Goal: Transaction & Acquisition: Purchase product/service

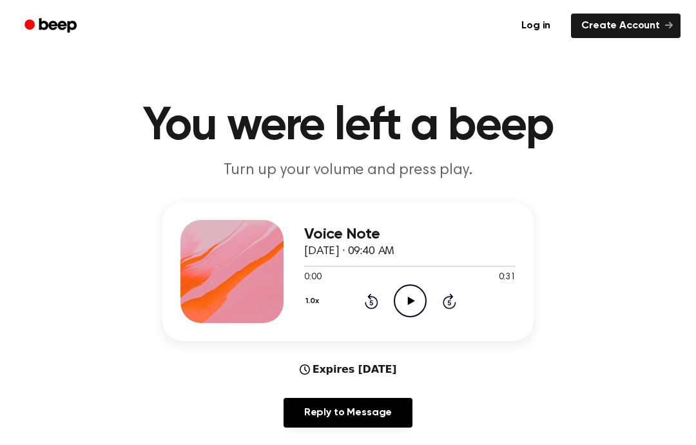
click at [405, 294] on icon "Play Audio" at bounding box center [410, 300] width 33 height 33
click at [364, 307] on icon "Rewind 5 seconds" at bounding box center [371, 301] width 14 height 17
click at [367, 311] on div "1.0x Rewind 5 seconds Play Audio Skip 5 seconds" at bounding box center [409, 300] width 211 height 33
click at [414, 304] on icon "Play Audio" at bounding box center [410, 300] width 33 height 33
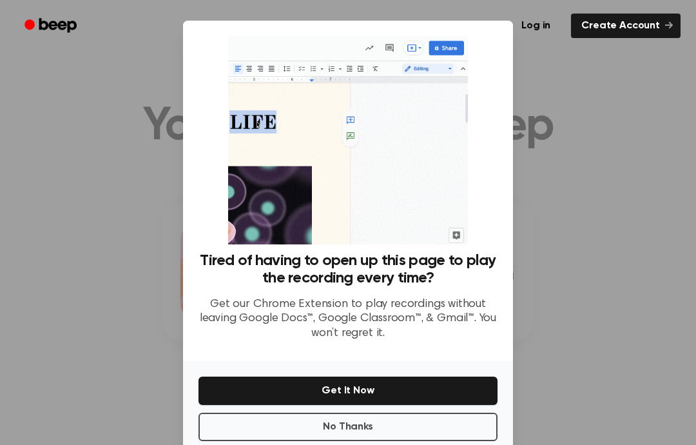
click at [146, 293] on div at bounding box center [348, 222] width 696 height 445
click at [326, 399] on button "Get It Now" at bounding box center [348, 391] width 299 height 28
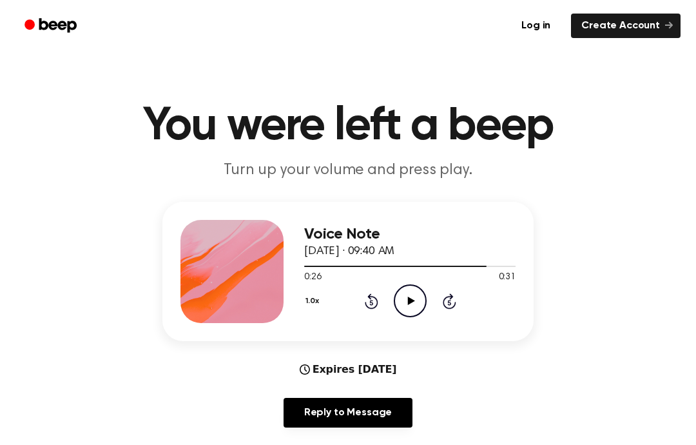
click at [410, 295] on icon "Play Audio" at bounding box center [410, 300] width 33 height 33
click at [403, 309] on icon "Pause Audio" at bounding box center [410, 300] width 33 height 33
click at [354, 301] on div "1.0x Rewind 5 seconds Play Audio Skip 5 seconds" at bounding box center [409, 300] width 211 height 33
click at [354, 300] on div "1.0x Rewind 5 seconds Play Audio Skip 5 seconds" at bounding box center [409, 300] width 211 height 33
click at [353, 303] on div "1.0x Rewind 5 seconds Play Audio Skip 5 seconds" at bounding box center [409, 300] width 211 height 33
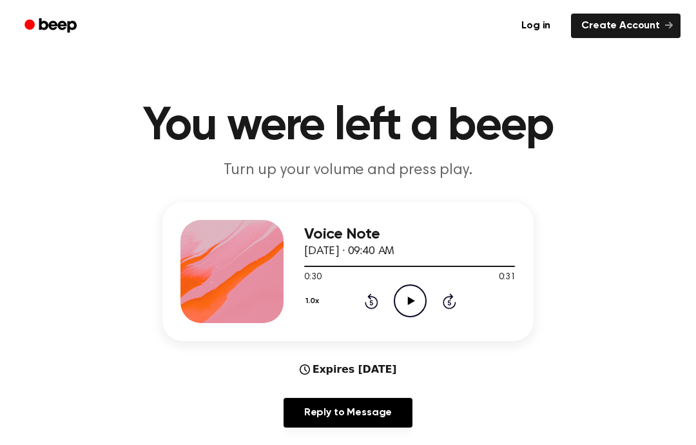
click at [353, 303] on div "1.0x Rewind 5 seconds Play Audio Skip 5 seconds" at bounding box center [409, 300] width 211 height 33
click at [353, 308] on div "1.0x Rewind 5 seconds Play Audio Skip 5 seconds" at bounding box center [409, 300] width 211 height 33
click at [359, 301] on div "1.0x Rewind 5 seconds Play Audio Skip 5 seconds" at bounding box center [409, 300] width 211 height 33
click at [367, 305] on icon at bounding box center [372, 300] width 14 height 15
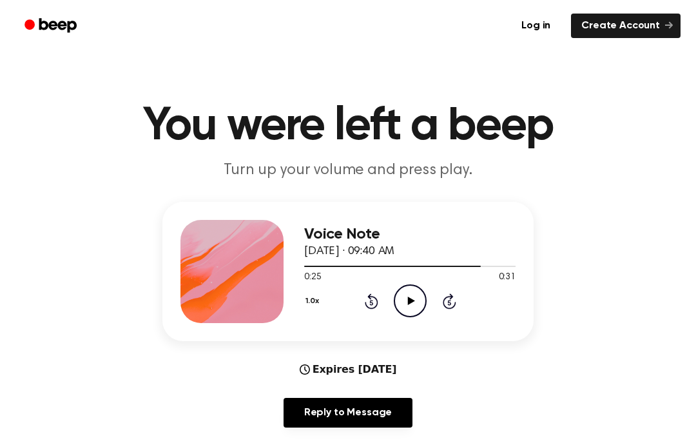
click at [368, 299] on icon "Rewind 5 seconds" at bounding box center [371, 301] width 14 height 17
click at [346, 297] on div "1.0x Rewind 5 seconds Play Audio Skip 5 seconds" at bounding box center [409, 300] width 211 height 33
click at [367, 302] on icon "Rewind 5 seconds" at bounding box center [371, 301] width 14 height 17
click at [354, 313] on div "1.0x Rewind 5 seconds Play Audio Skip 5 seconds" at bounding box center [409, 300] width 211 height 33
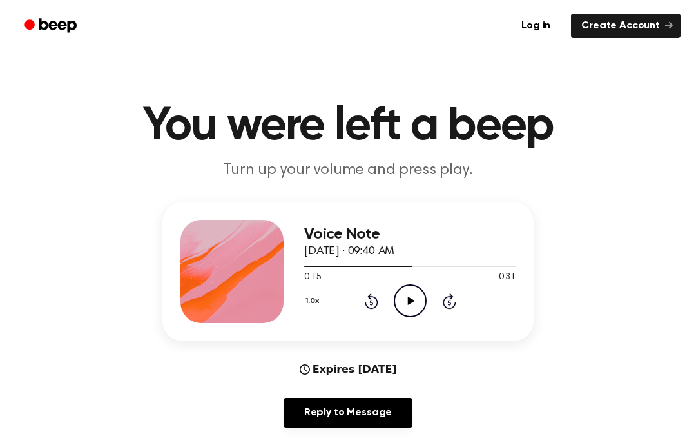
click at [353, 312] on div "1.0x Rewind 5 seconds Play Audio Skip 5 seconds" at bounding box center [409, 300] width 211 height 33
click at [367, 308] on icon "Rewind 5 seconds" at bounding box center [371, 301] width 14 height 17
click at [364, 300] on icon "Rewind 5 seconds" at bounding box center [371, 301] width 14 height 17
click at [369, 309] on div "1.0x Rewind 5 seconds Play Audio Skip 5 seconds" at bounding box center [409, 300] width 211 height 33
click at [357, 306] on div "1.0x Rewind 5 seconds Play Audio Skip 5 seconds" at bounding box center [409, 300] width 211 height 33
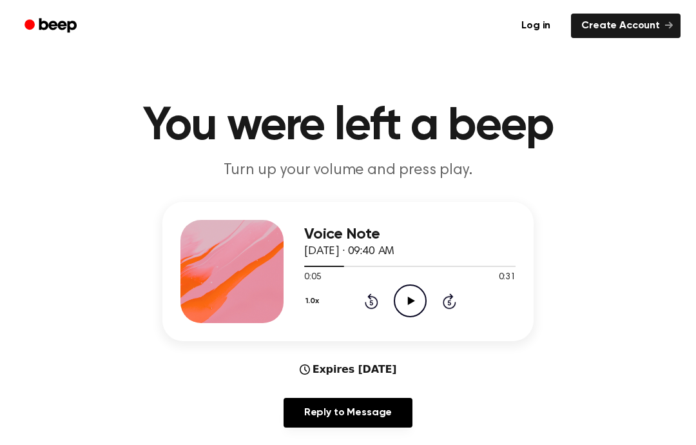
click at [357, 306] on div "1.0x Rewind 5 seconds Play Audio Skip 5 seconds" at bounding box center [409, 300] width 211 height 33
click at [361, 297] on div "1.0x Rewind 5 seconds Play Audio Skip 5 seconds" at bounding box center [409, 300] width 211 height 33
click at [369, 301] on icon "Rewind 5 seconds" at bounding box center [371, 301] width 14 height 17
click at [364, 305] on icon "Rewind 5 seconds" at bounding box center [371, 301] width 14 height 17
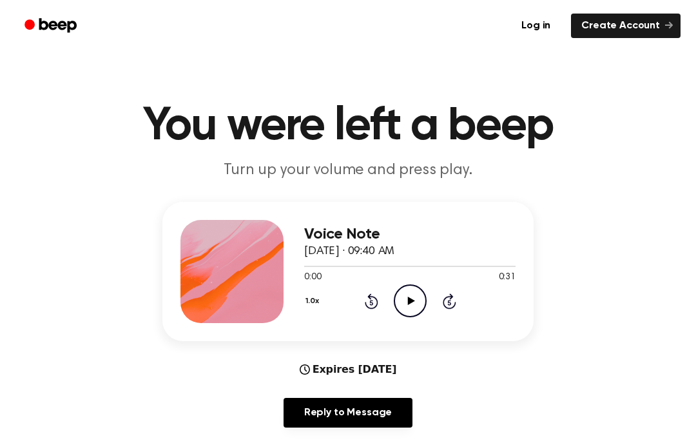
click at [419, 306] on icon "Play Audio" at bounding box center [410, 300] width 33 height 33
click at [402, 297] on icon "Play Audio" at bounding box center [410, 300] width 33 height 33
click at [401, 295] on icon "Play Audio" at bounding box center [410, 300] width 33 height 33
click at [398, 315] on icon "Play Audio" at bounding box center [410, 300] width 33 height 33
click at [197, 338] on div "Voice Note October 4, 2024 · 09:40 AM 0:12 0:31 Your browser does not support t…" at bounding box center [347, 271] width 371 height 139
